Goal: Information Seeking & Learning: Learn about a topic

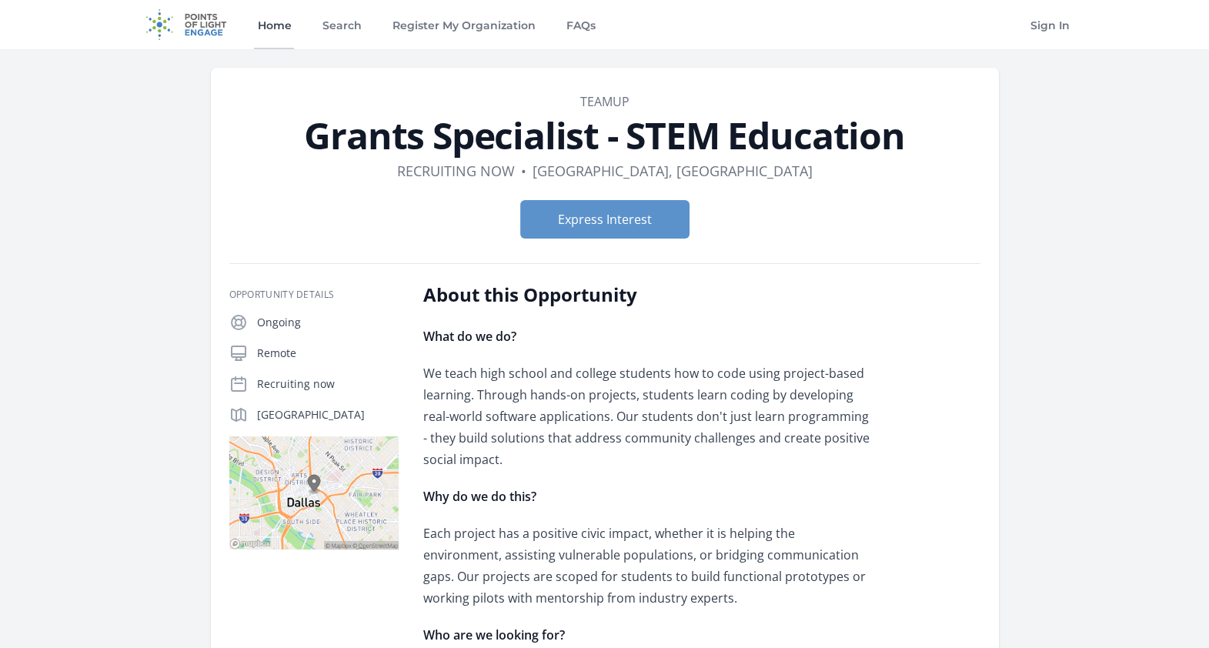
click at [285, 27] on link "Home" at bounding box center [274, 24] width 40 height 49
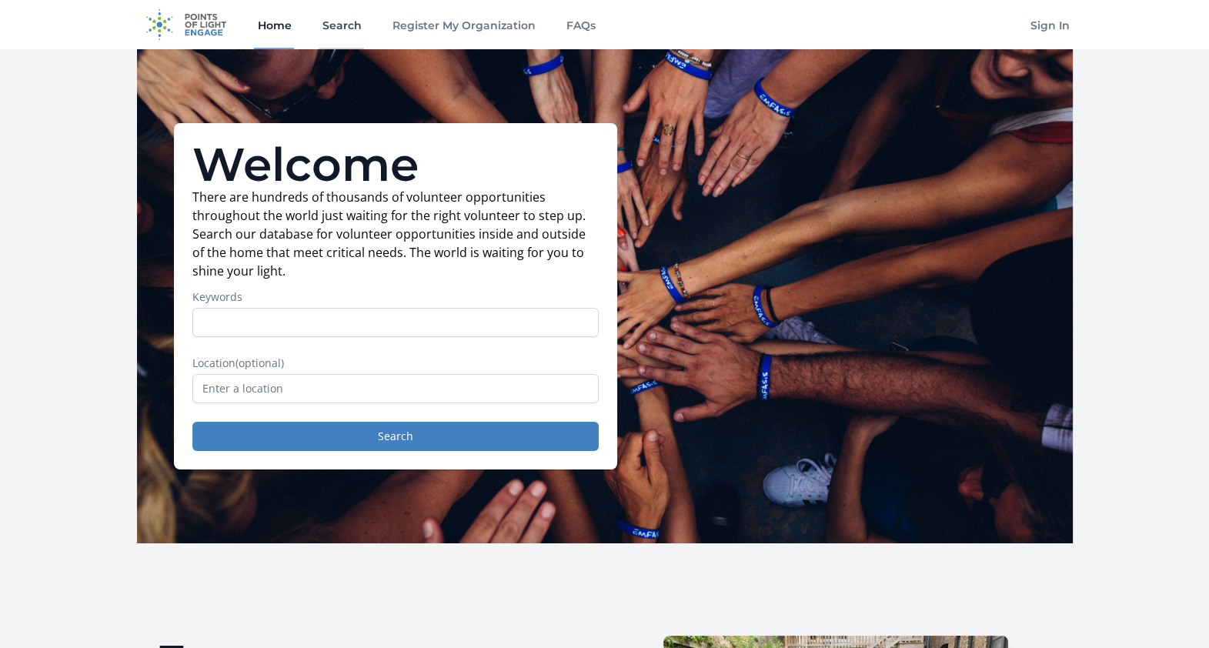
click at [341, 31] on link "Search" at bounding box center [341, 24] width 45 height 49
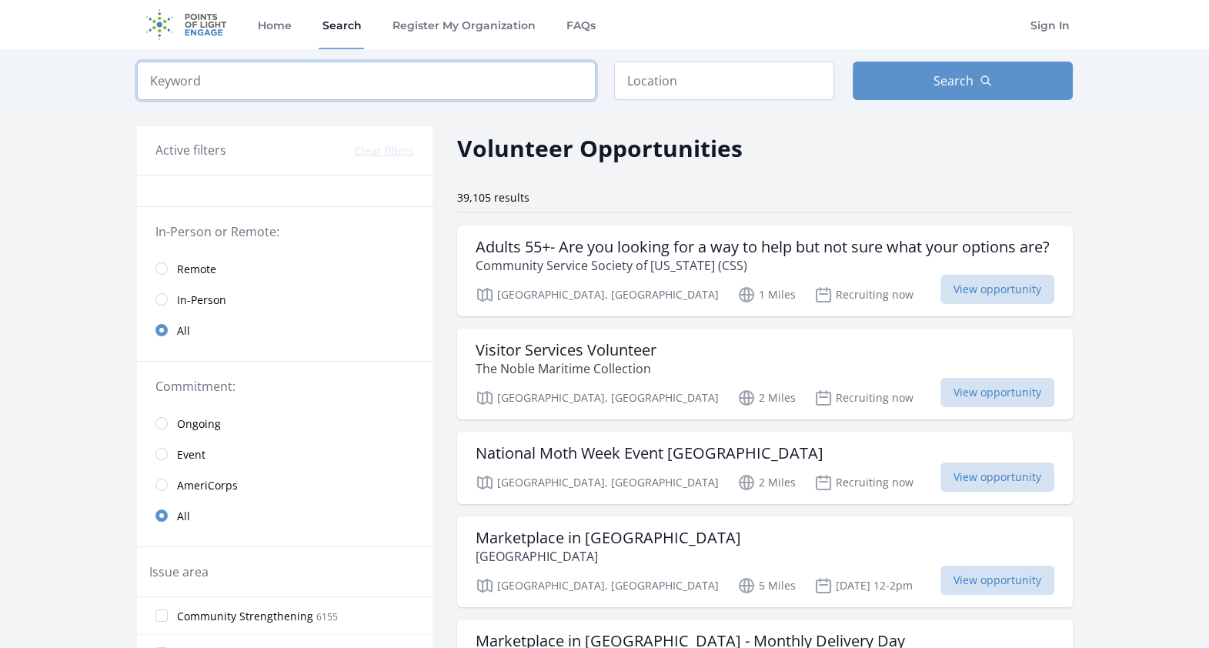
click at [395, 85] on input "search" at bounding box center [366, 81] width 459 height 38
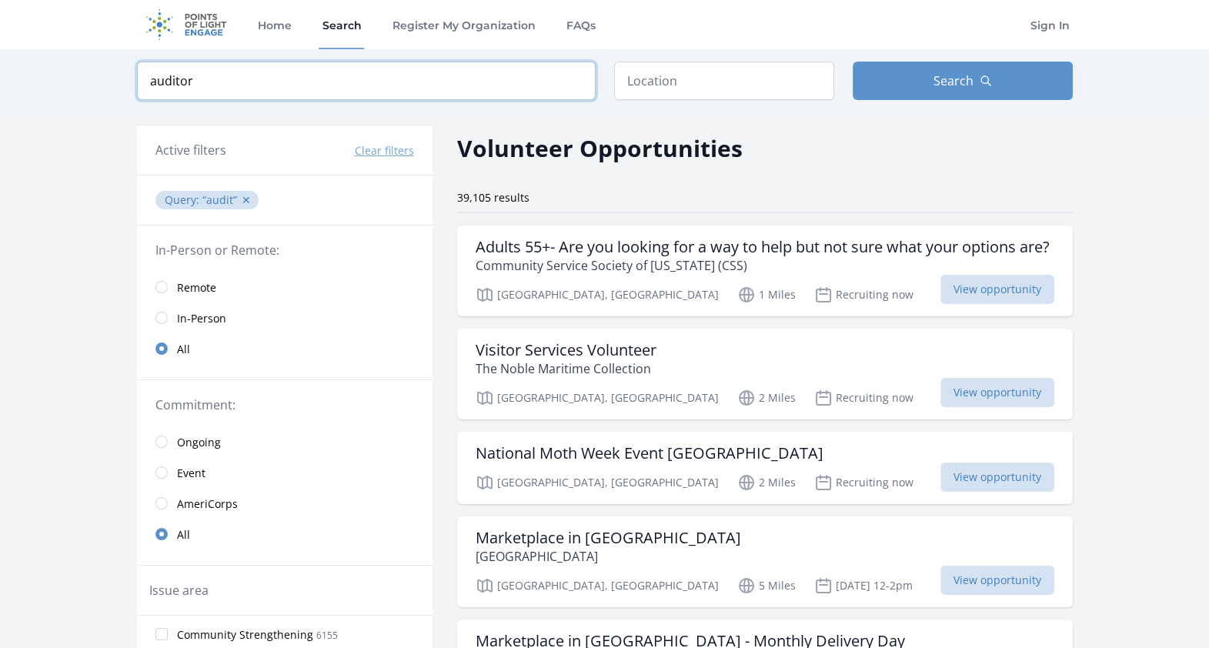
type input "auditor"
click button "submit" at bounding box center [0, 0] width 0 height 0
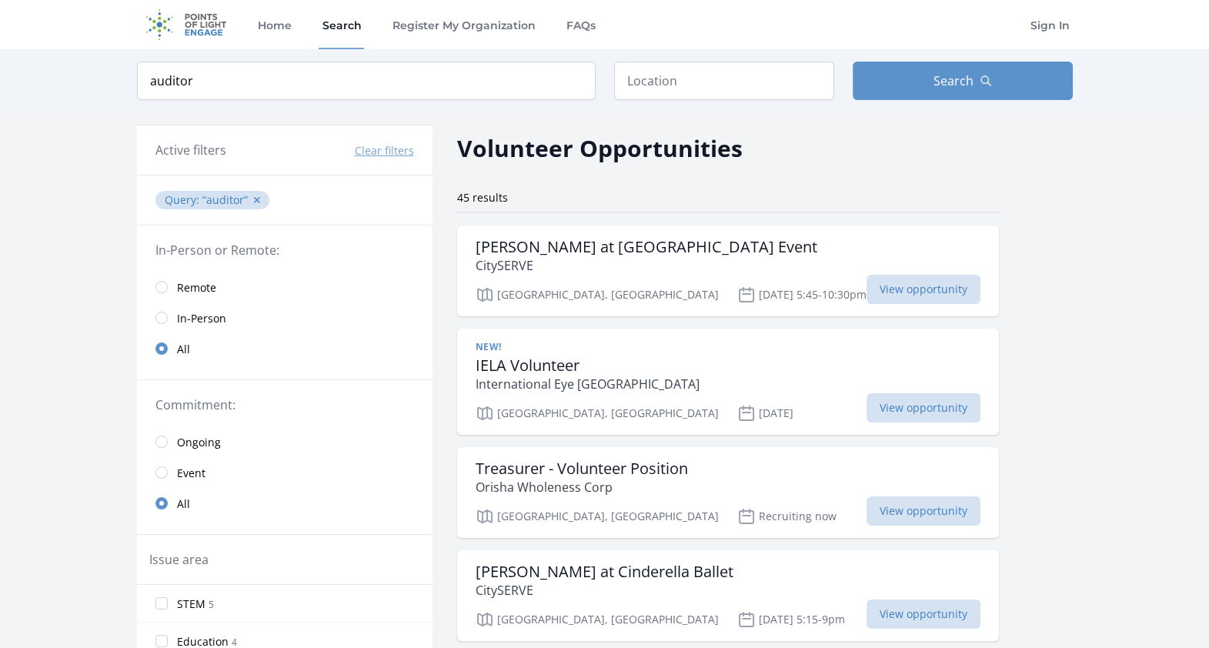
click at [954, 58] on div "Keyword auditor Location Search" at bounding box center [604, 80] width 985 height 63
click at [963, 72] on span "Search" at bounding box center [953, 81] width 40 height 18
click at [920, 88] on button "Search" at bounding box center [963, 81] width 220 height 38
click at [201, 292] on span "Remote" at bounding box center [196, 287] width 39 height 15
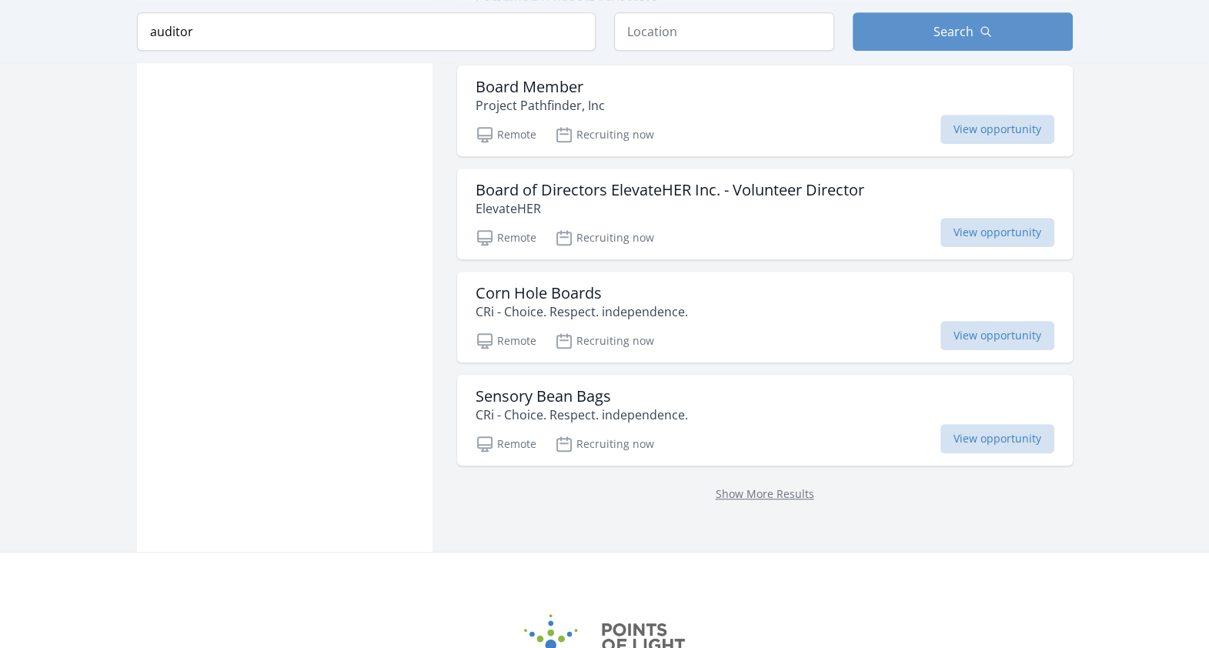
scroll to position [1127, 0]
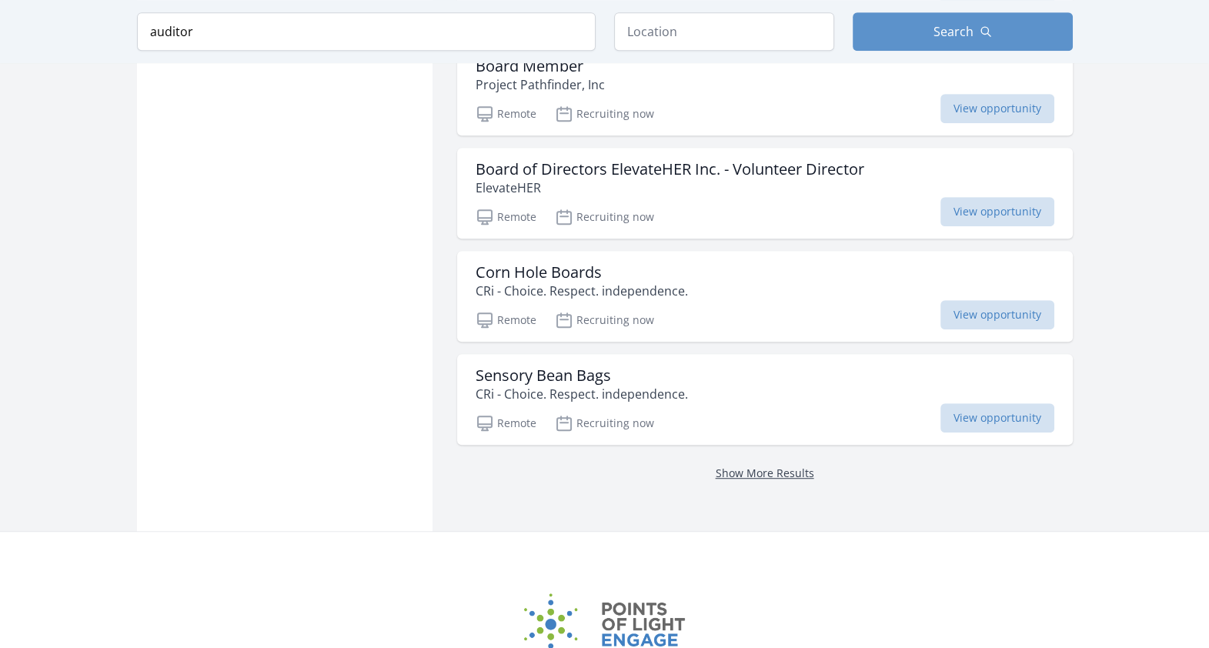
click at [730, 466] on link "Show More Results" at bounding box center [765, 473] width 98 height 15
click at [728, 466] on link "Show More Results" at bounding box center [765, 473] width 98 height 15
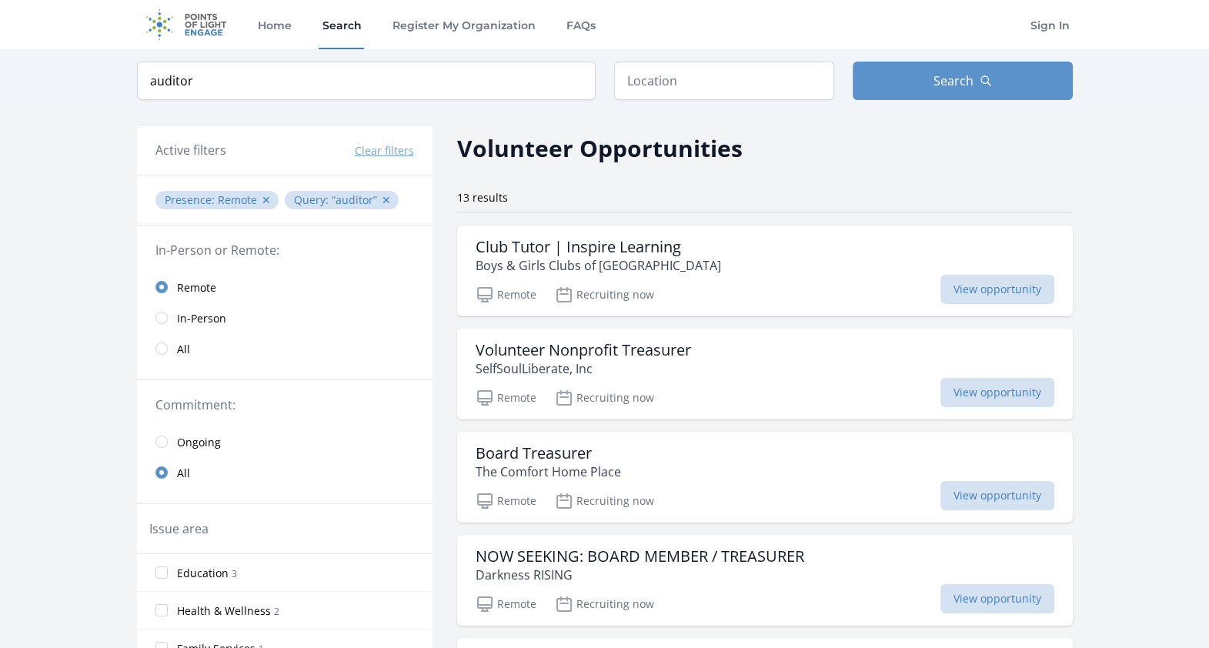
click at [343, 38] on link "Search" at bounding box center [341, 24] width 45 height 49
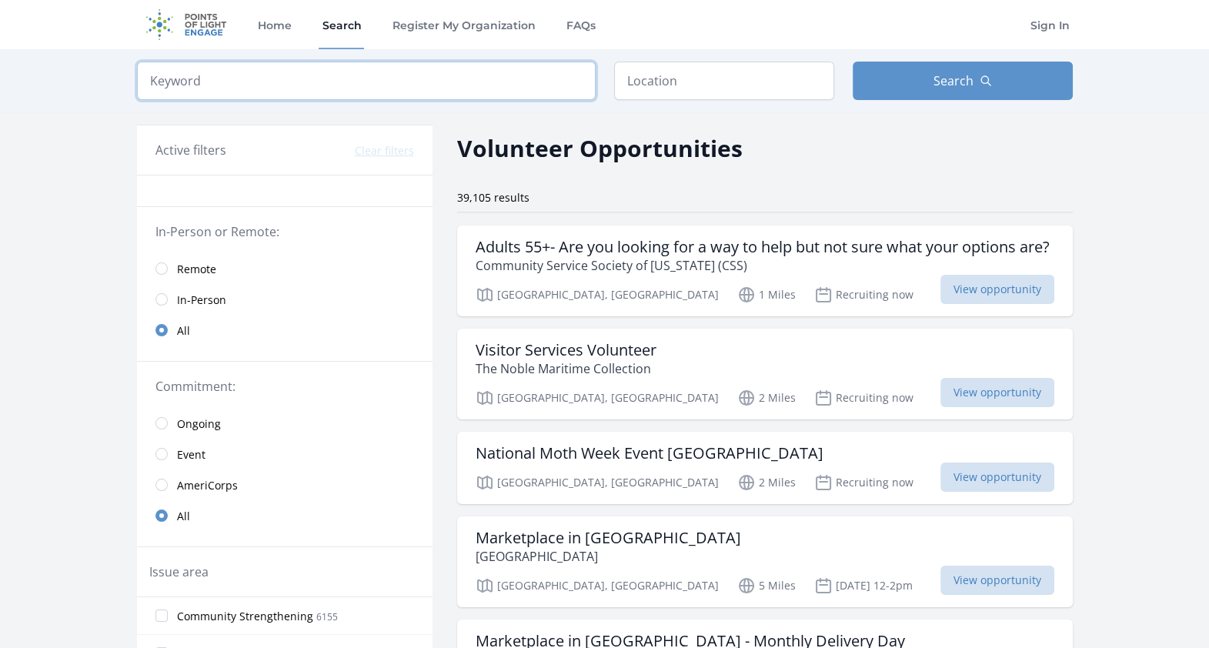
click at [305, 83] on input "search" at bounding box center [366, 81] width 459 height 38
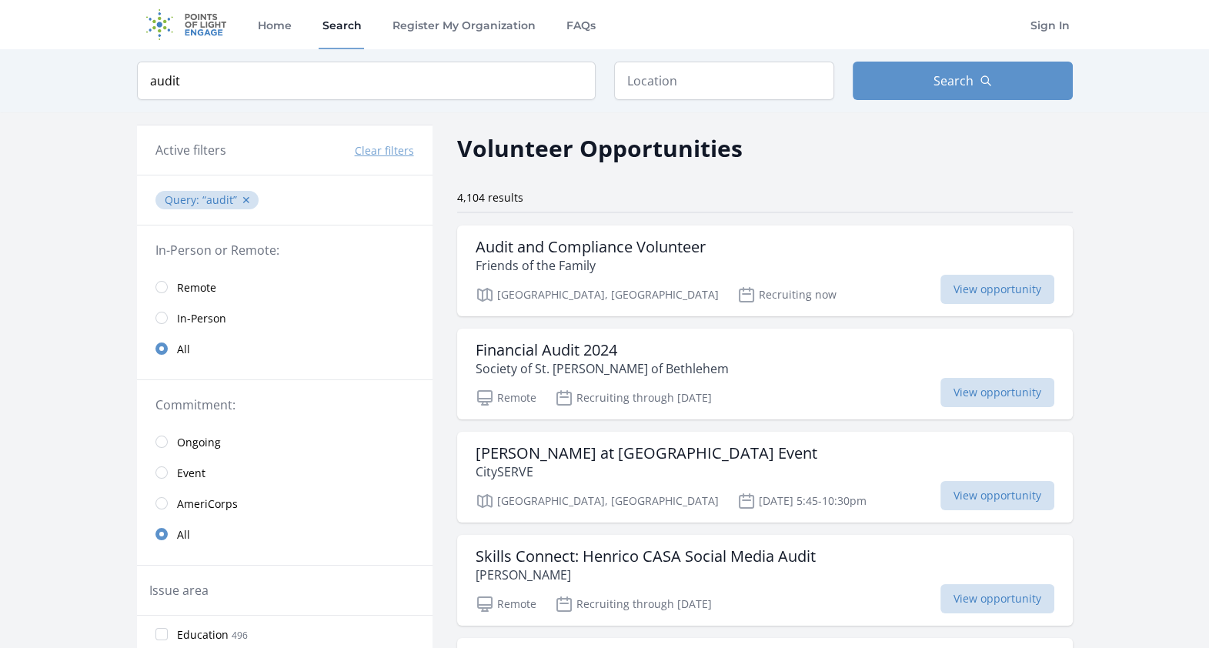
click at [192, 289] on span "Remote" at bounding box center [196, 287] width 39 height 15
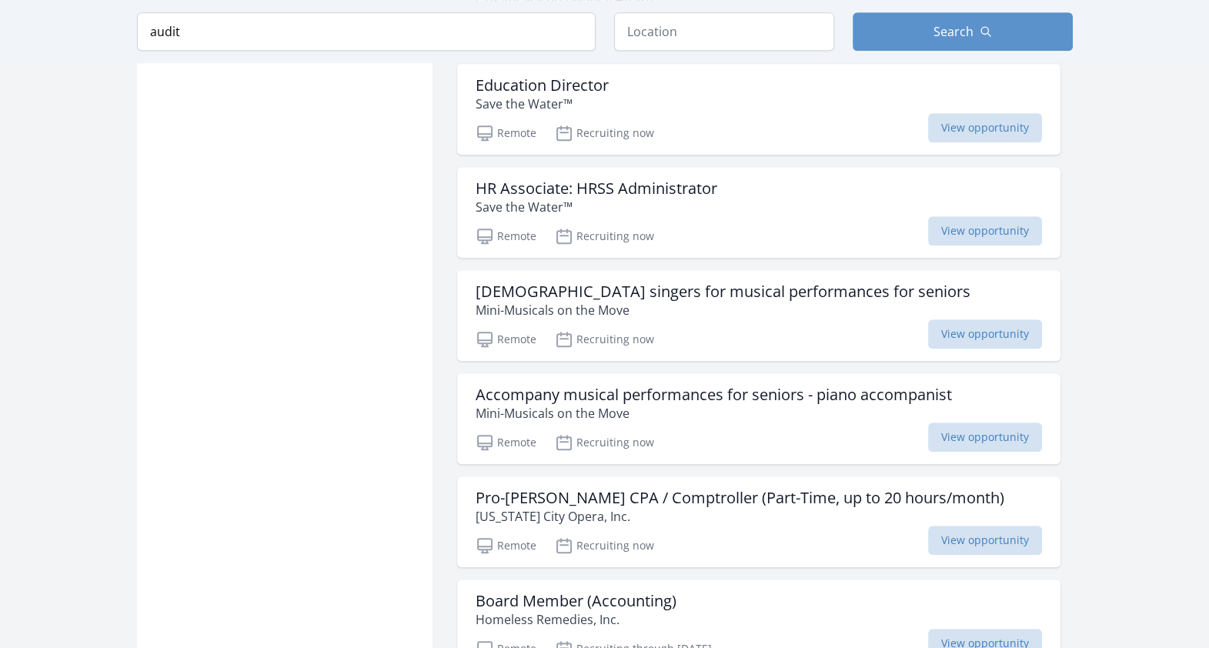
scroll to position [1077, 0]
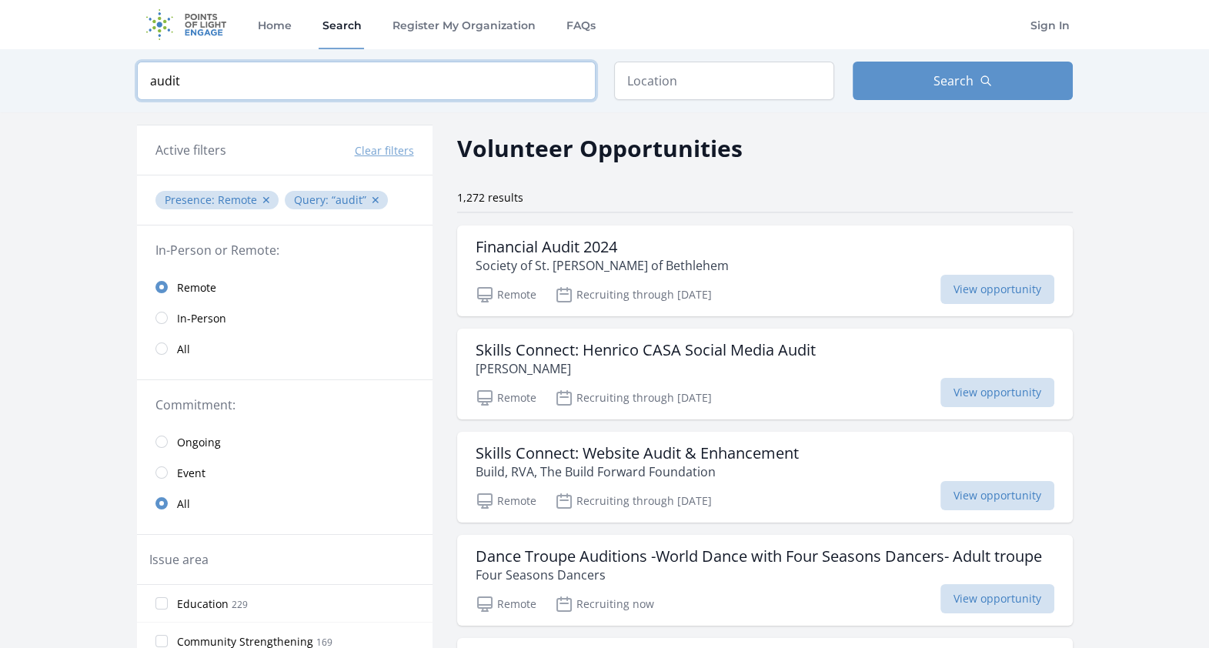
click at [347, 82] on input "audit" at bounding box center [366, 81] width 459 height 38
click at [172, 348] on link "All" at bounding box center [284, 348] width 295 height 31
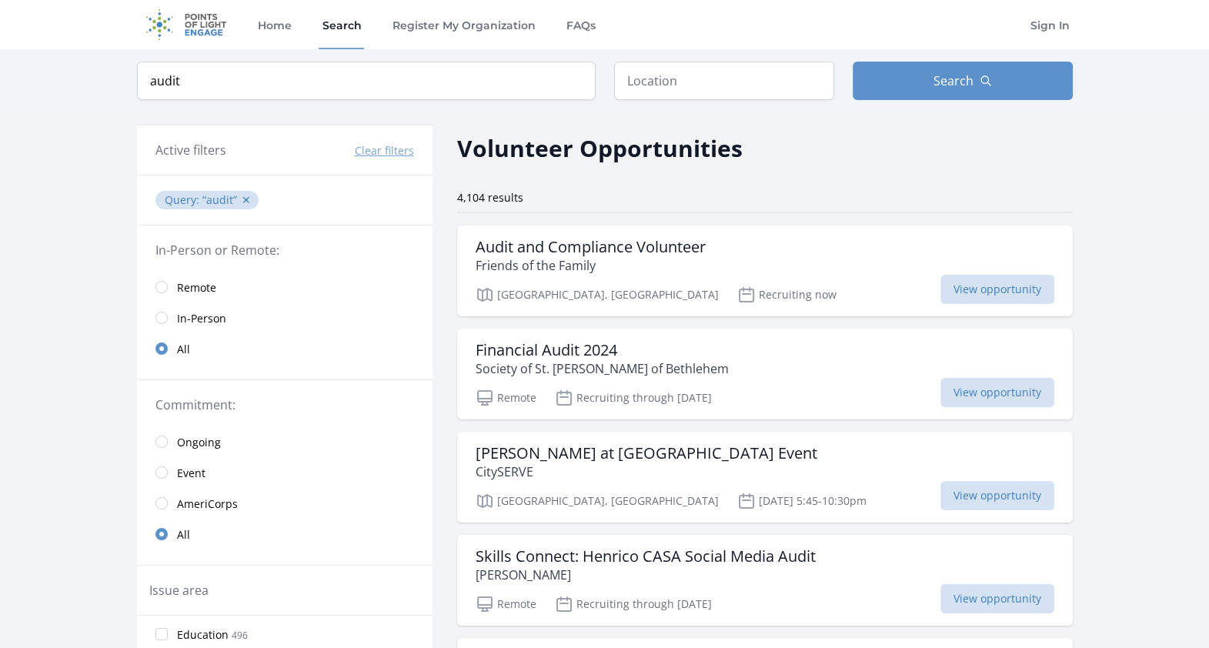
click at [169, 282] on link "Remote" at bounding box center [284, 287] width 295 height 31
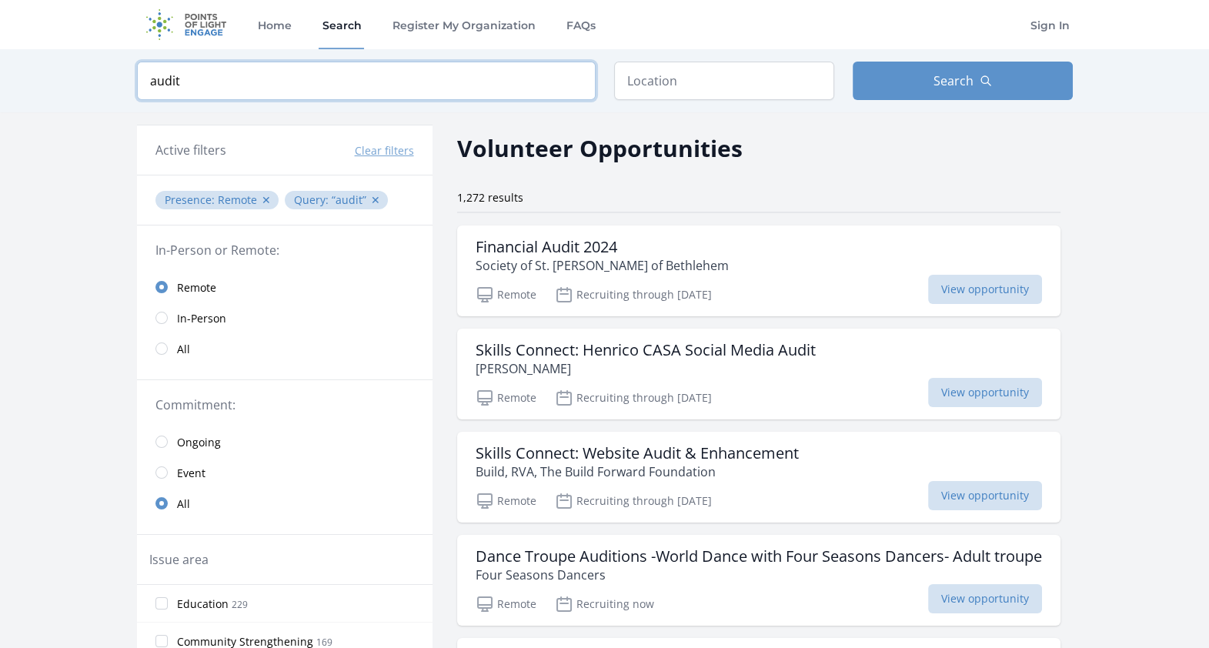
click at [351, 75] on input "audit" at bounding box center [366, 81] width 459 height 38
type input "auditor"
click button "submit" at bounding box center [0, 0] width 0 height 0
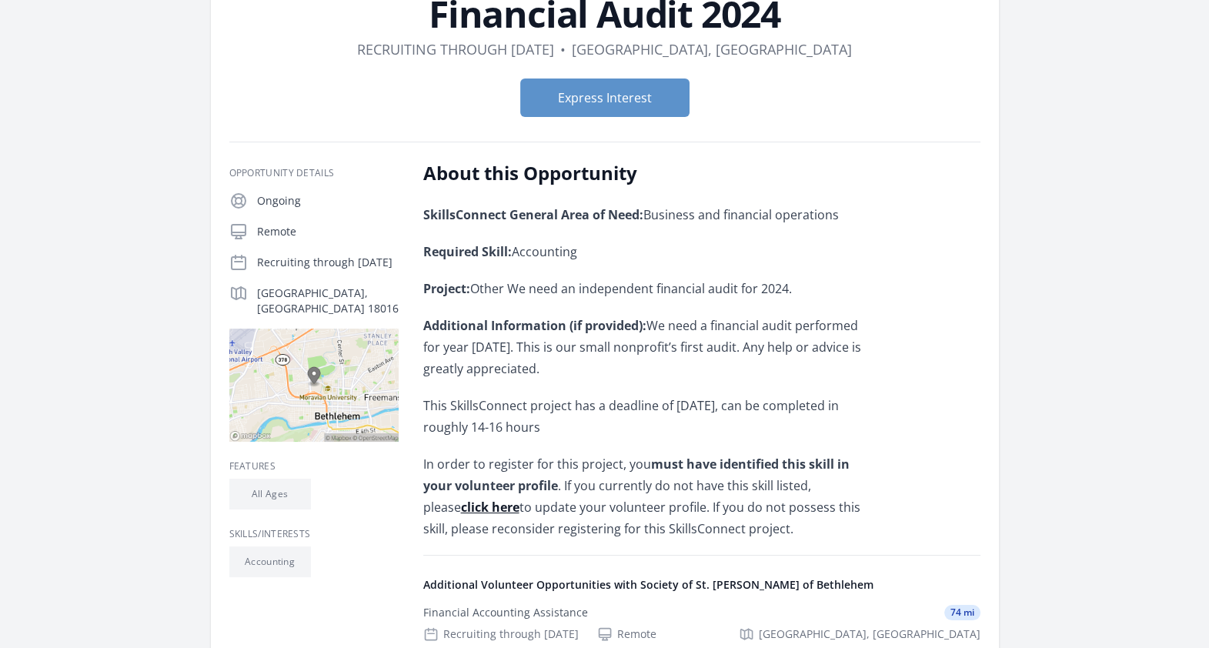
scroll to position [83, 0]
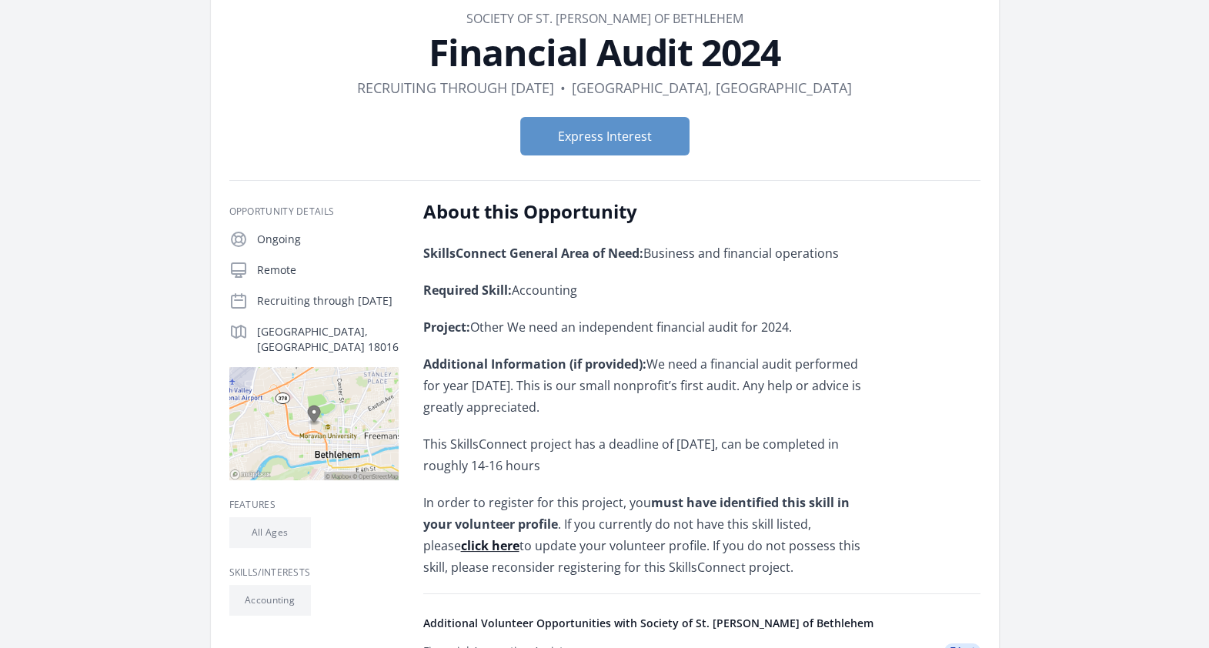
click at [137, 121] on div "Organization Society of St. Joseph of Bethlehem Financial Audit 2024 Duration R…" at bounding box center [605, 416] width 936 height 900
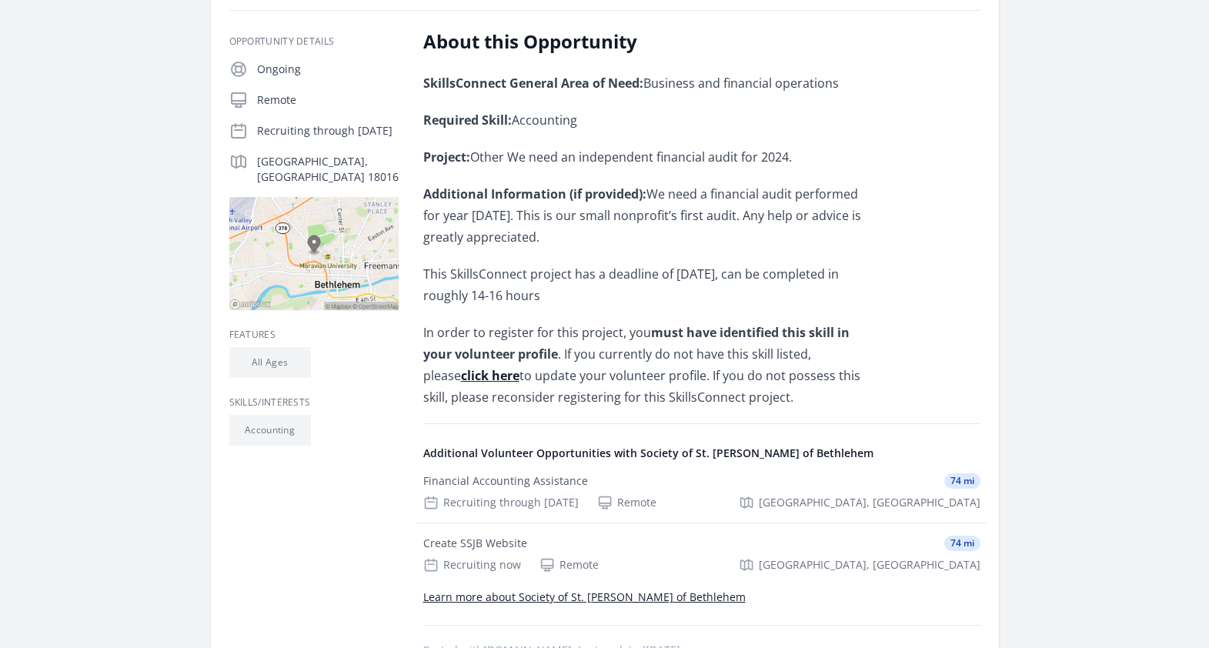
scroll to position [0, 0]
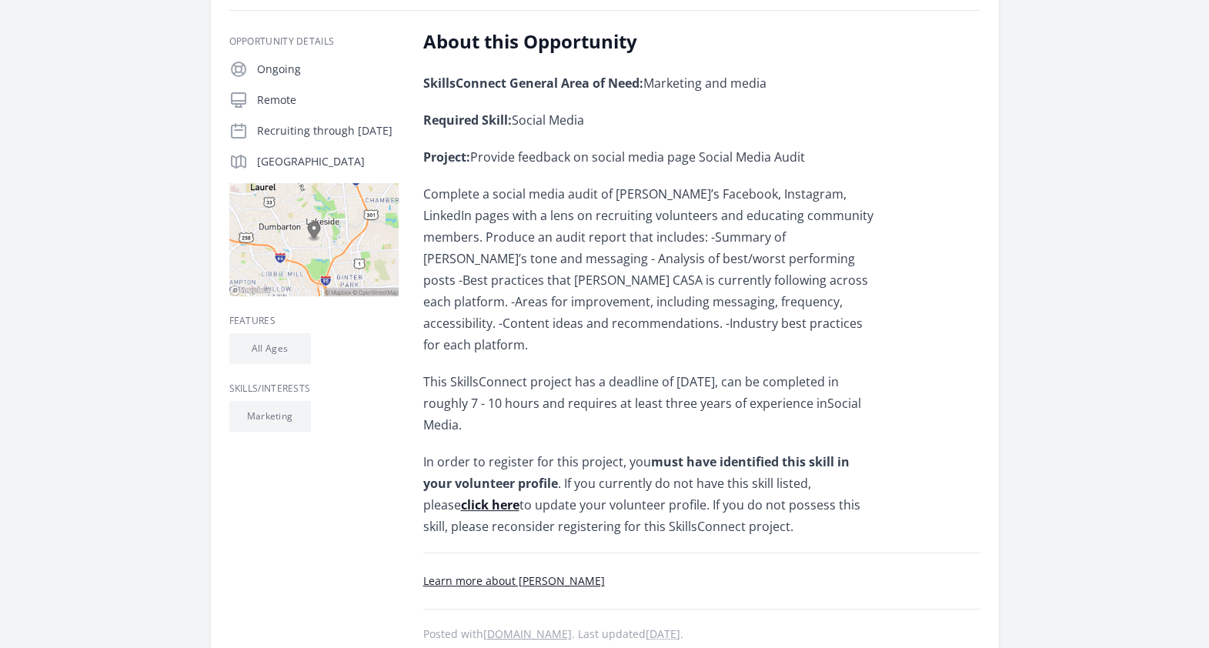
scroll to position [294, 0]
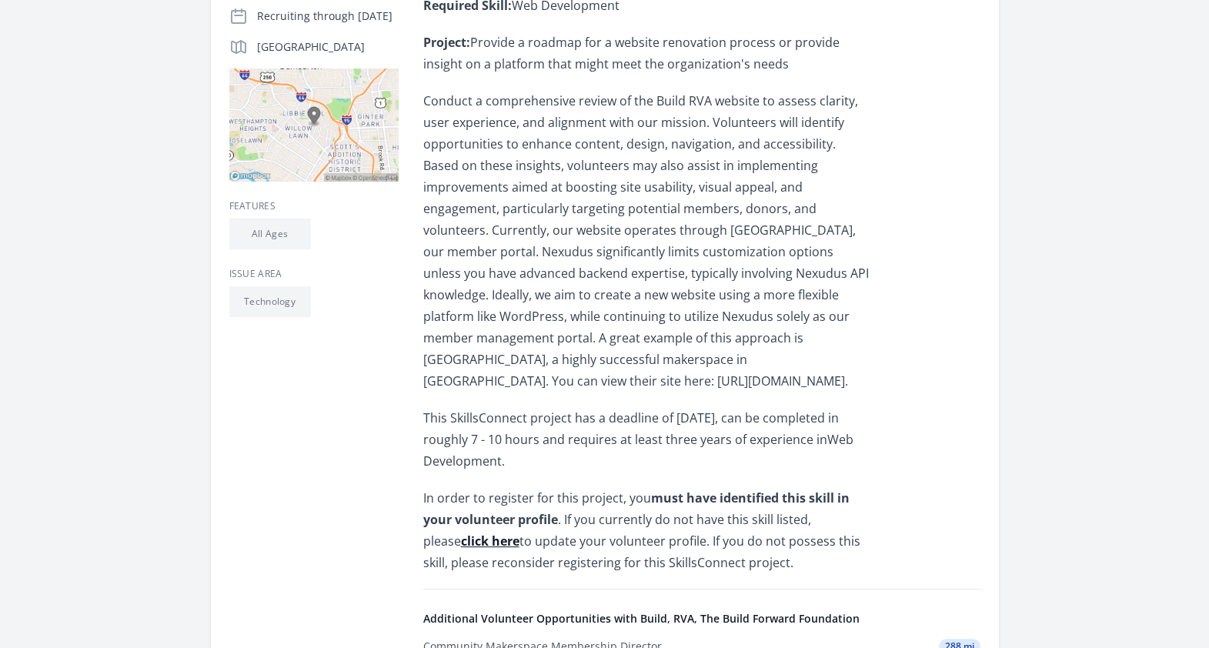
scroll to position [403, 0]
